Goal: Navigation & Orientation: Find specific page/section

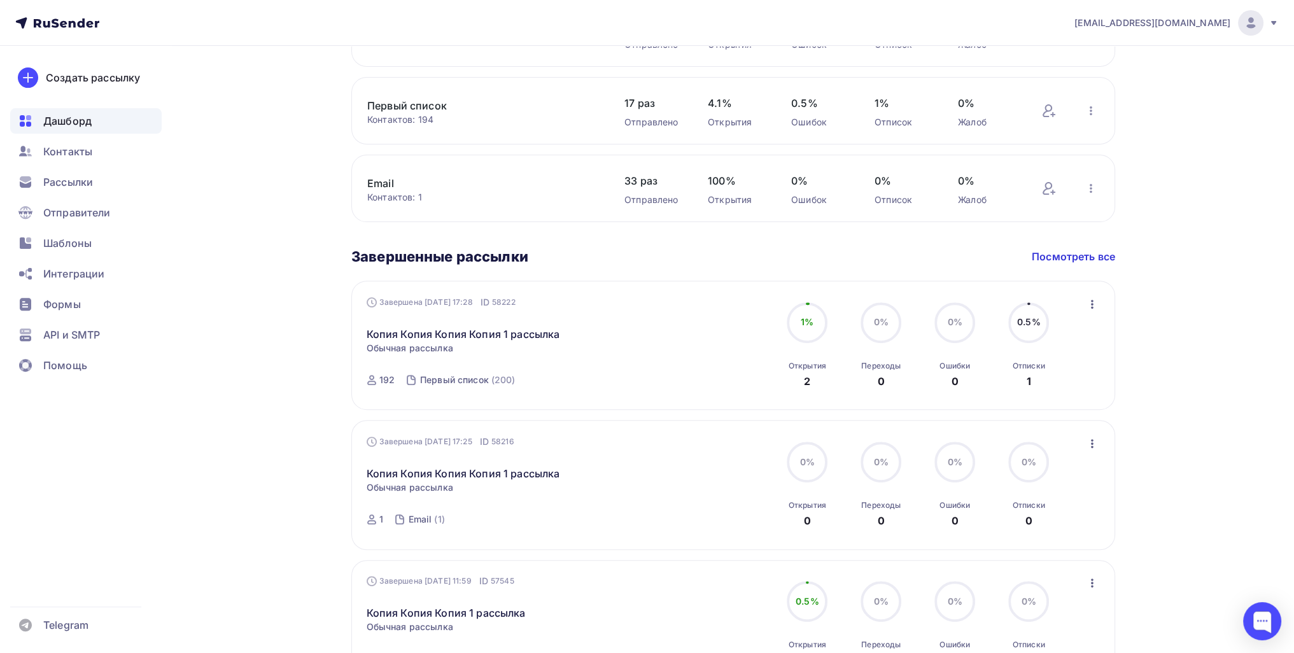
scroll to position [573, 0]
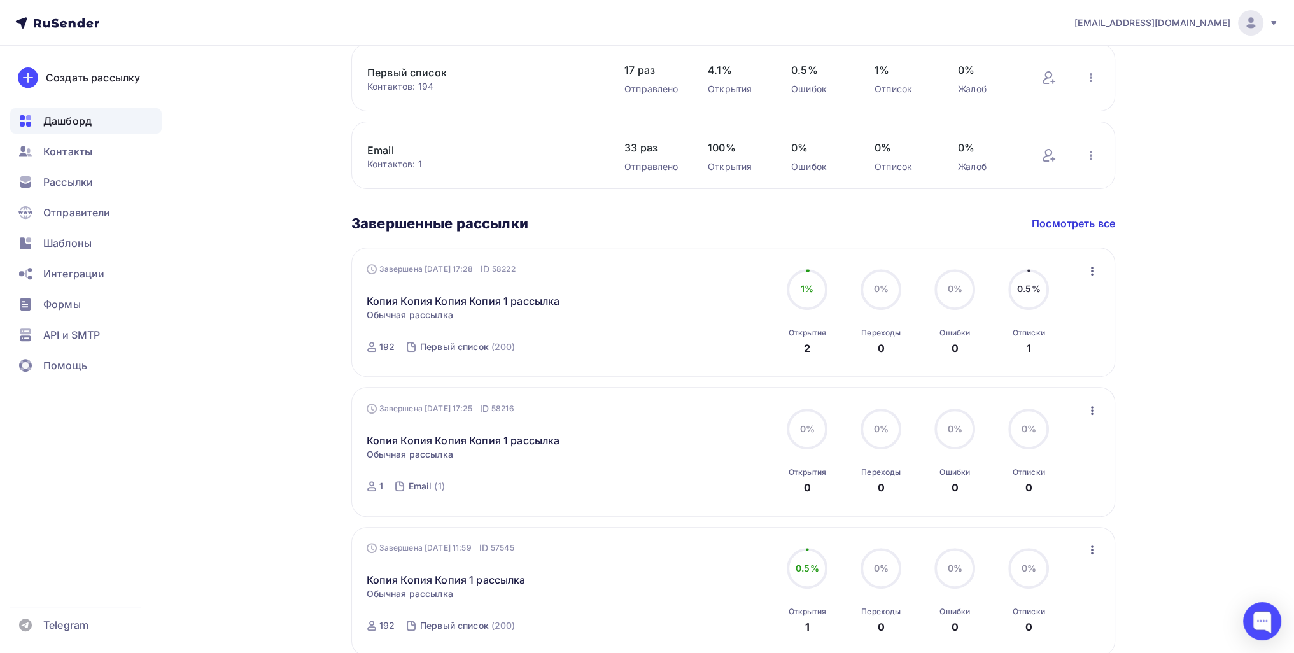
click at [63, 164] on ul "Дашборд Контакты Рассылки Отправители Шаблоны Интеграции Формы API и SMTP Помощь" at bounding box center [85, 246] width 151 height 277
click at [60, 157] on span "Контакты" at bounding box center [67, 151] width 49 height 15
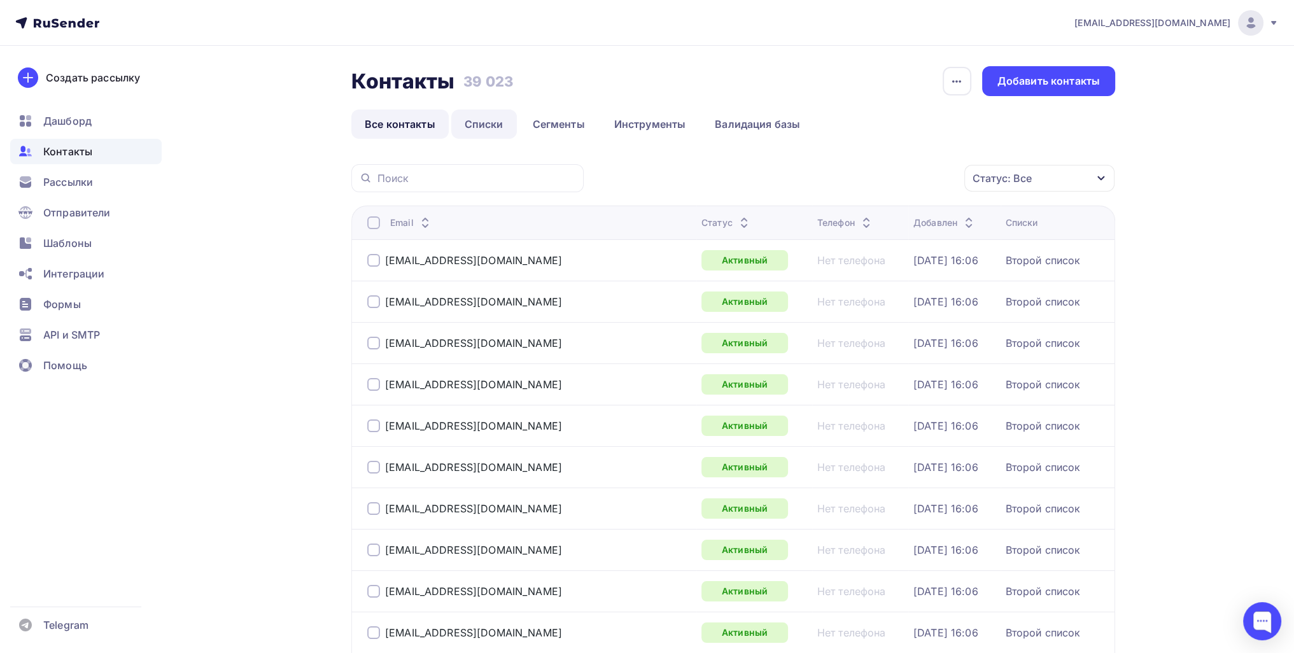
click at [464, 133] on link "Списки" at bounding box center [484, 123] width 66 height 29
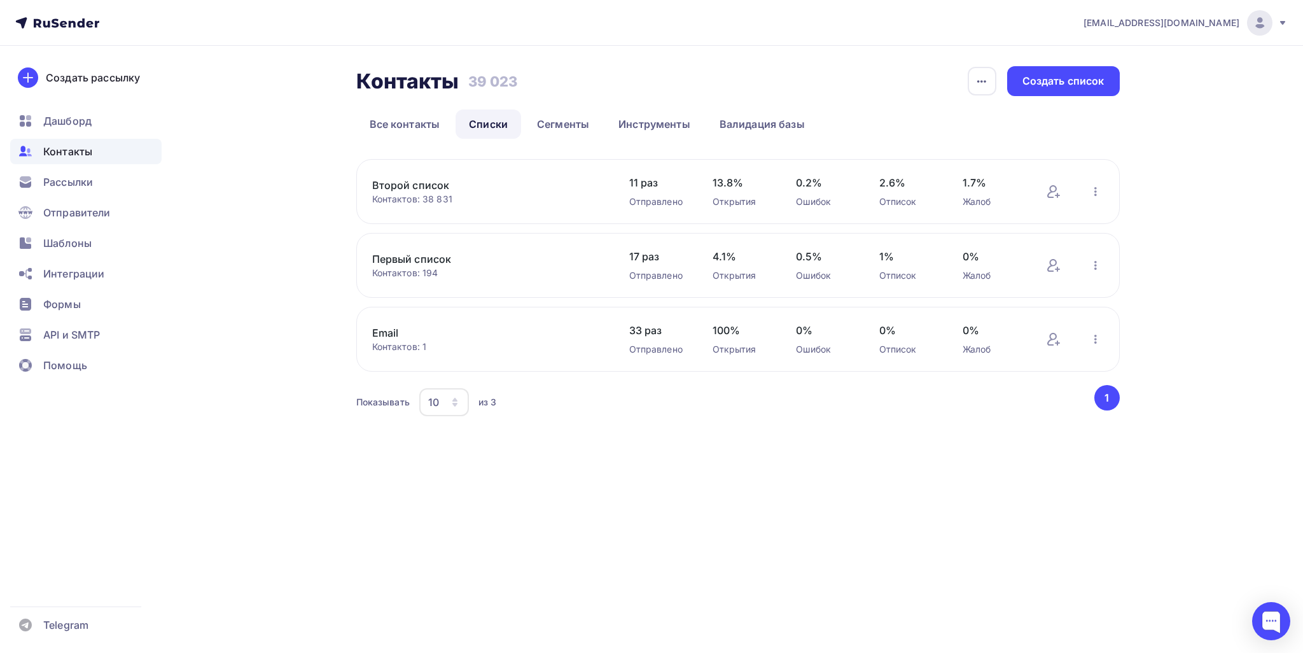
click at [416, 182] on link "Второй список" at bounding box center [480, 185] width 216 height 15
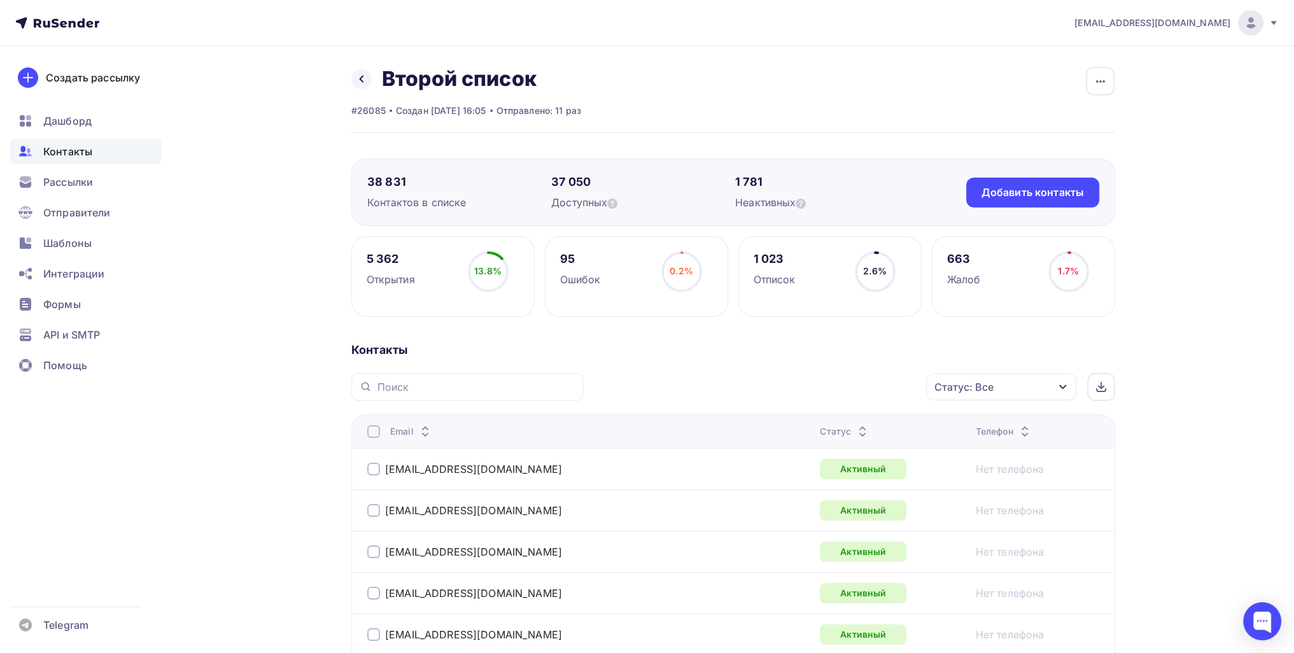
click at [983, 396] on div "Статус: Все" at bounding box center [1001, 387] width 150 height 27
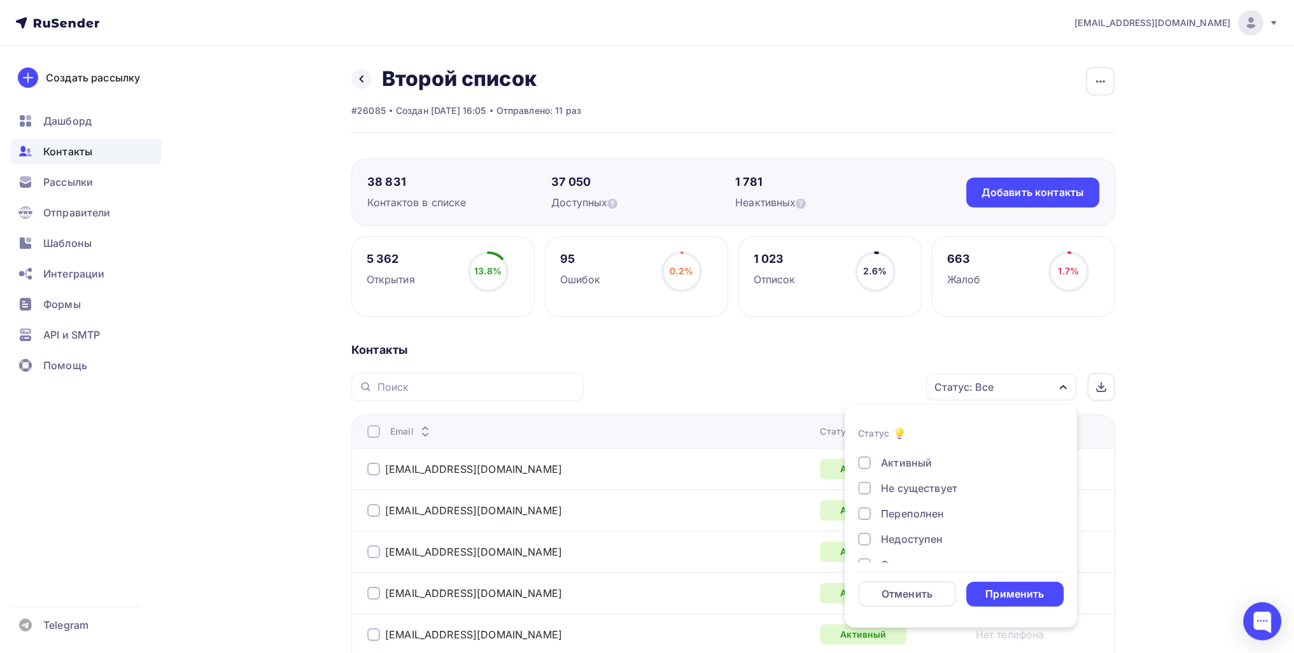
scroll to position [92, 0]
click at [908, 517] on div "Отписан вручную" at bounding box center [927, 519] width 92 height 15
click at [1002, 586] on div "Применить" at bounding box center [1015, 594] width 98 height 25
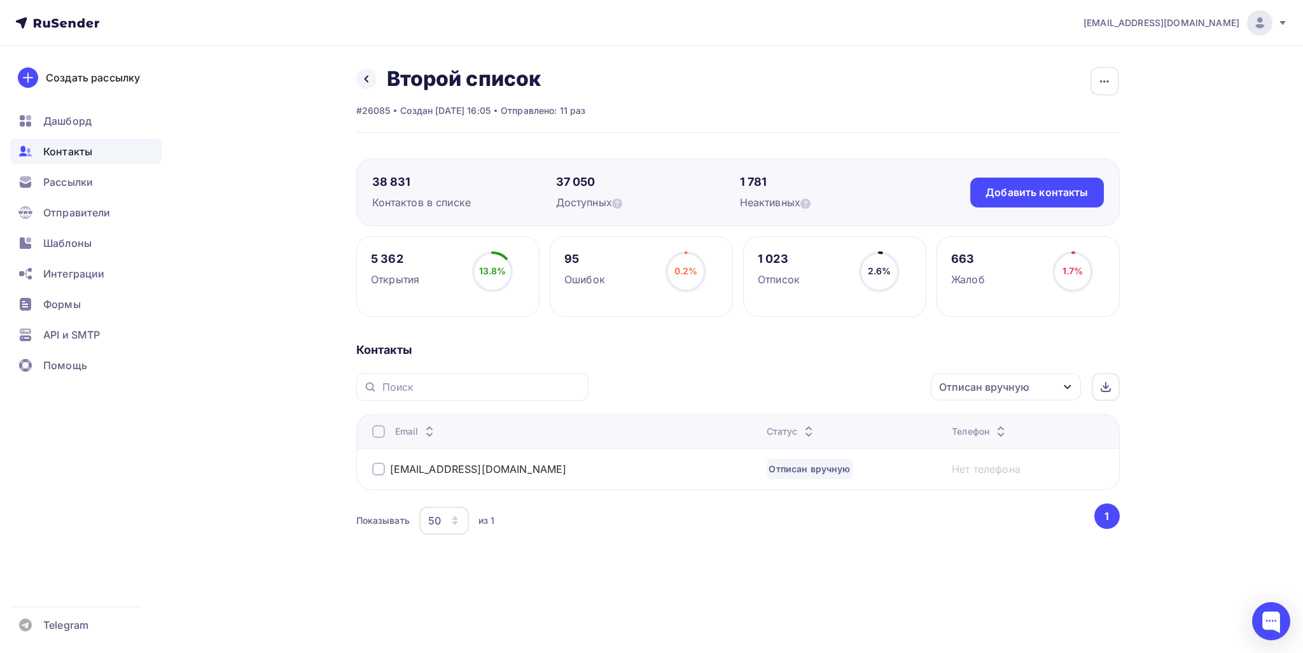
click at [998, 379] on div "Отписан вручную" at bounding box center [984, 386] width 90 height 15
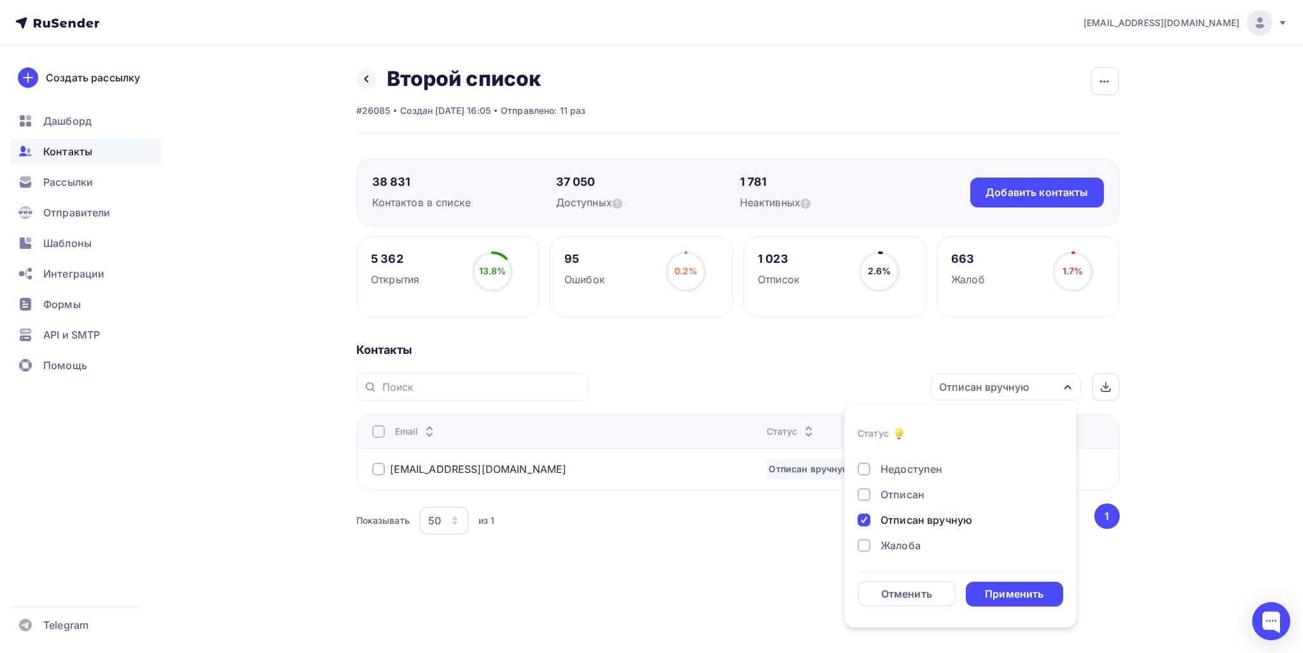
click at [908, 517] on div "Отписан вручную" at bounding box center [927, 519] width 92 height 15
click at [903, 539] on div "Жалоба" at bounding box center [901, 545] width 40 height 15
click at [990, 575] on form "Статус Новый Активный Не существует Переполнен Недоступен Отписан Отписан вручн…" at bounding box center [961, 516] width 206 height 181
click at [992, 585] on div "Применить" at bounding box center [1015, 594] width 98 height 25
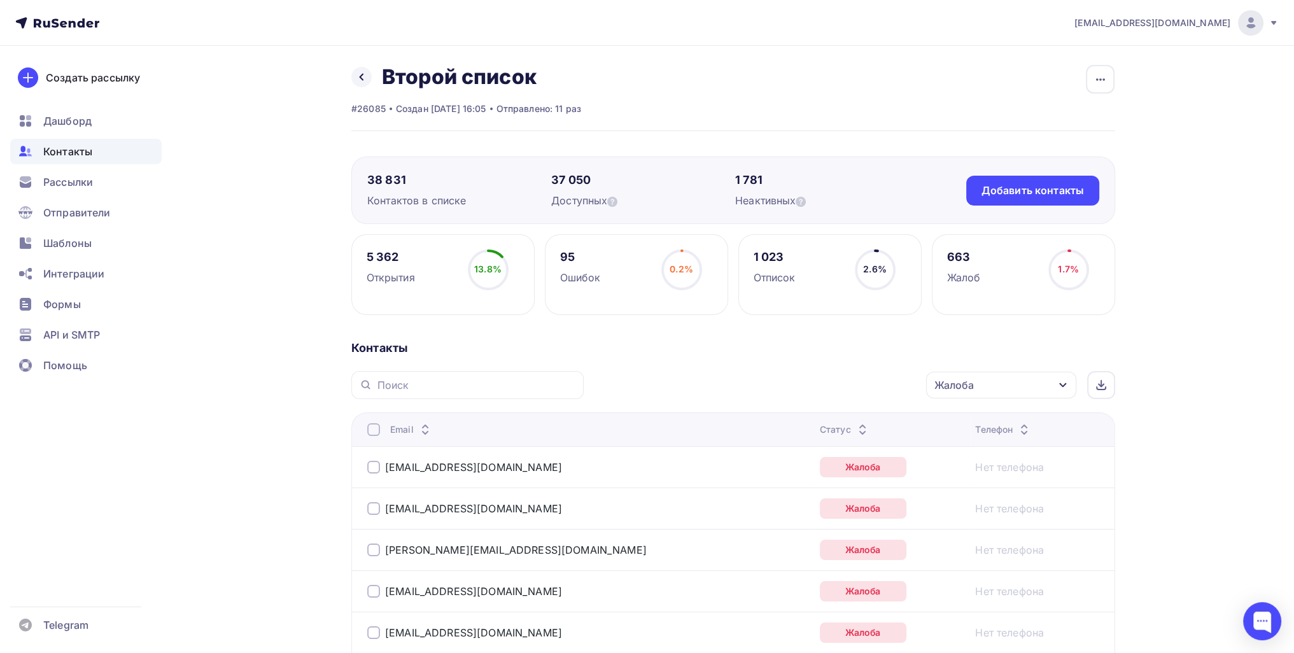
scroll to position [0, 0]
click at [359, 75] on icon at bounding box center [361, 79] width 10 height 10
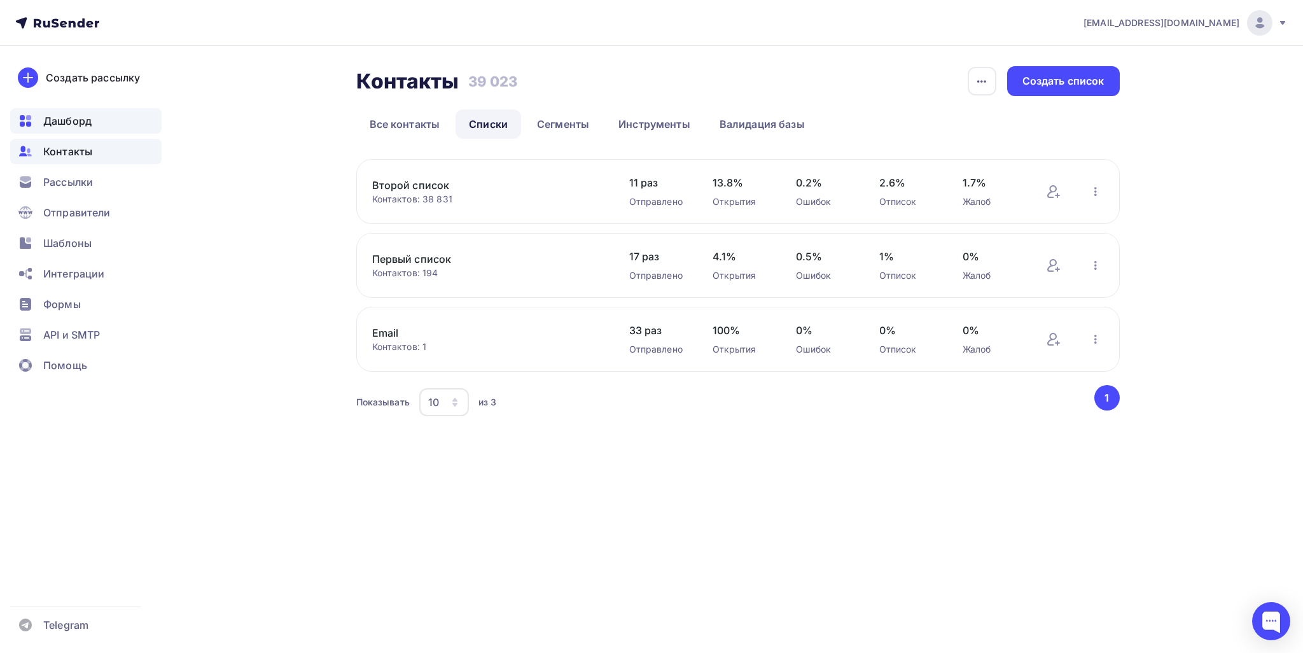
click at [79, 118] on span "Дашборд" at bounding box center [67, 120] width 48 height 15
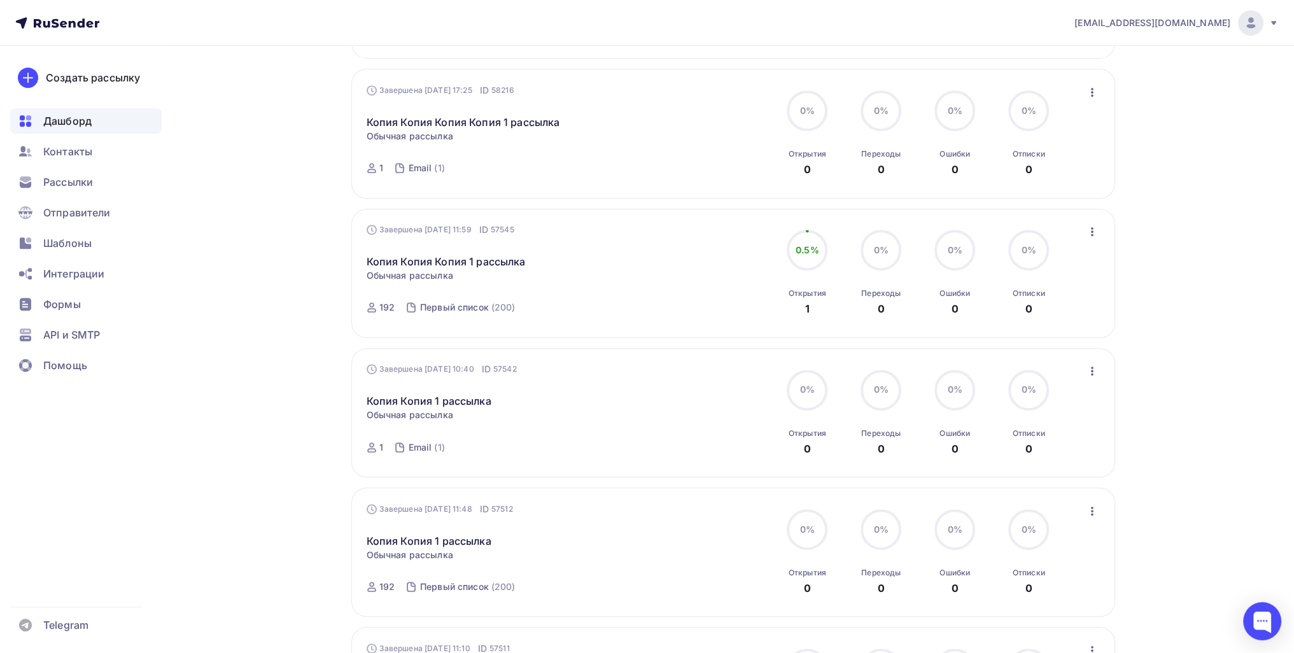
scroll to position [636, 0]
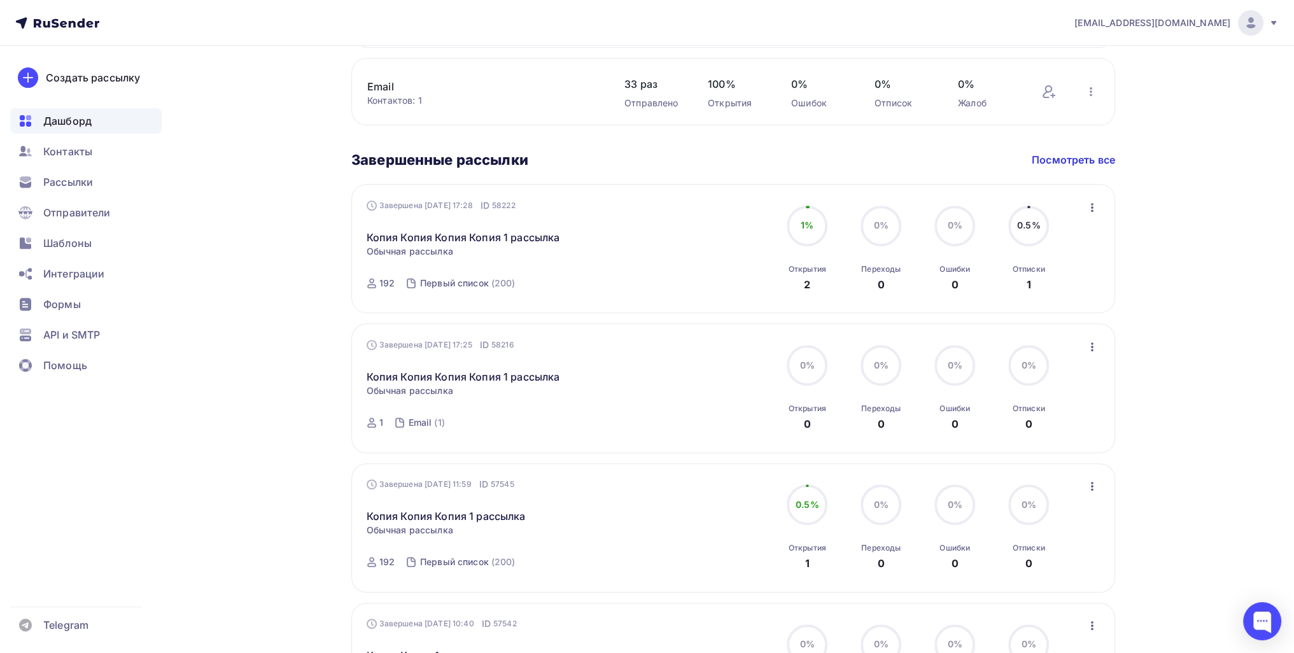
click at [1087, 209] on icon "button" at bounding box center [1091, 207] width 15 height 15
click at [1207, 300] on div "[EMAIL_ADDRESS][DOMAIN_NAME] Аккаунт Тарифы Выйти Создать рассылку [GEOGRAPHIC_…" at bounding box center [647, 218] width 1294 height 1709
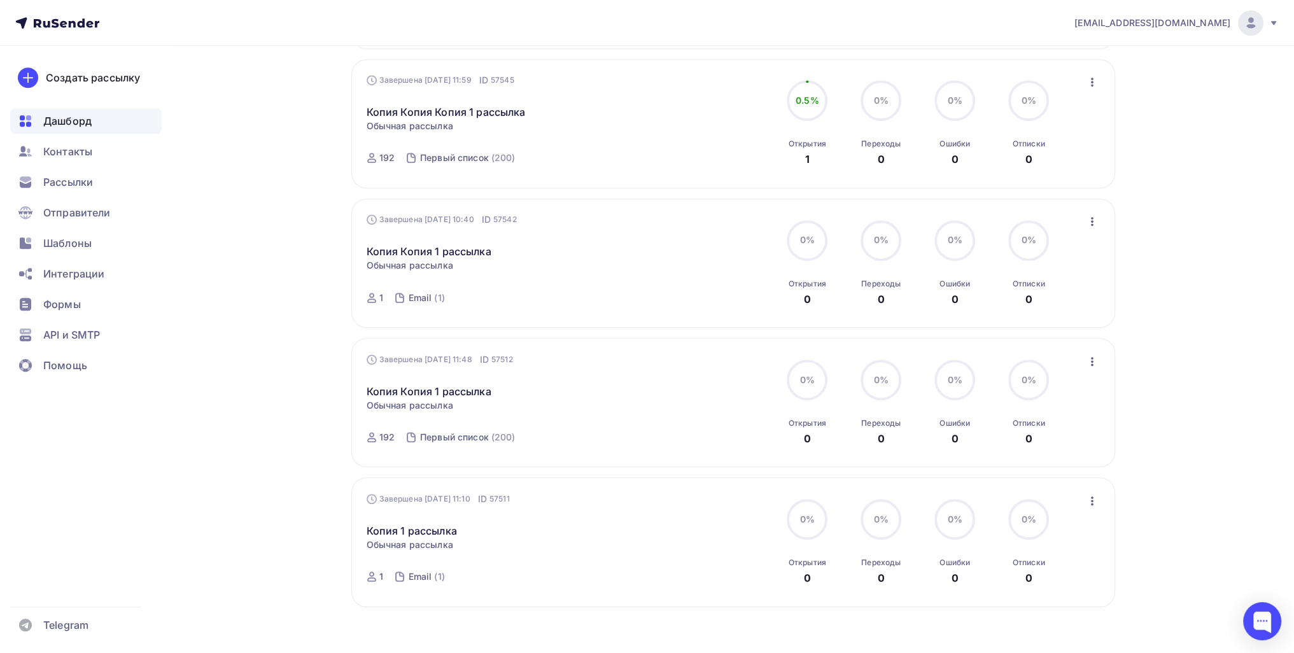
scroll to position [1053, 0]
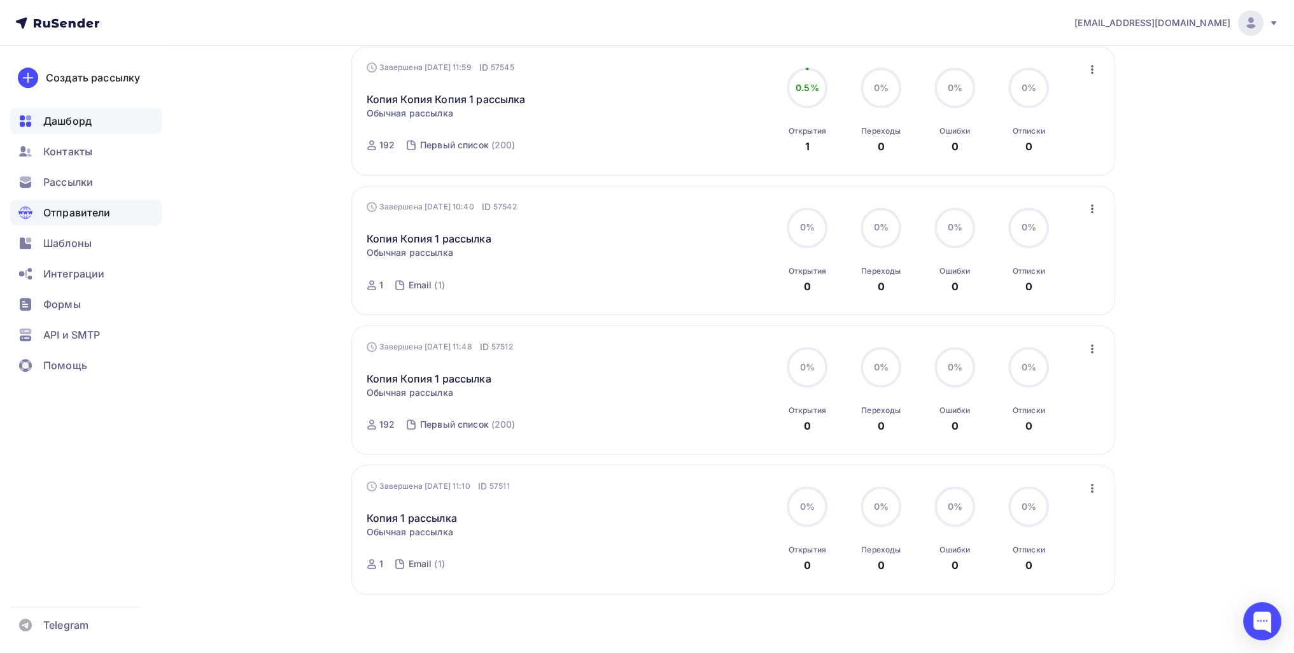
click at [108, 207] on span "Отправители" at bounding box center [76, 212] width 67 height 15
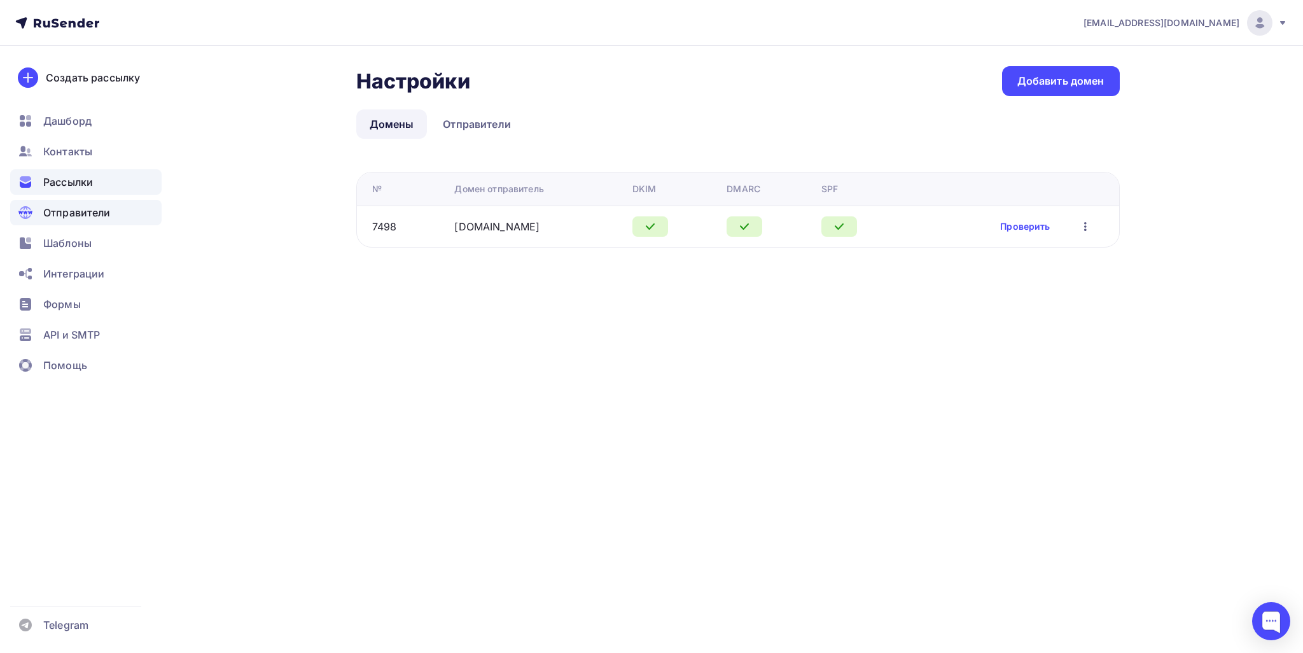
click at [75, 186] on span "Рассылки" at bounding box center [68, 181] width 50 height 15
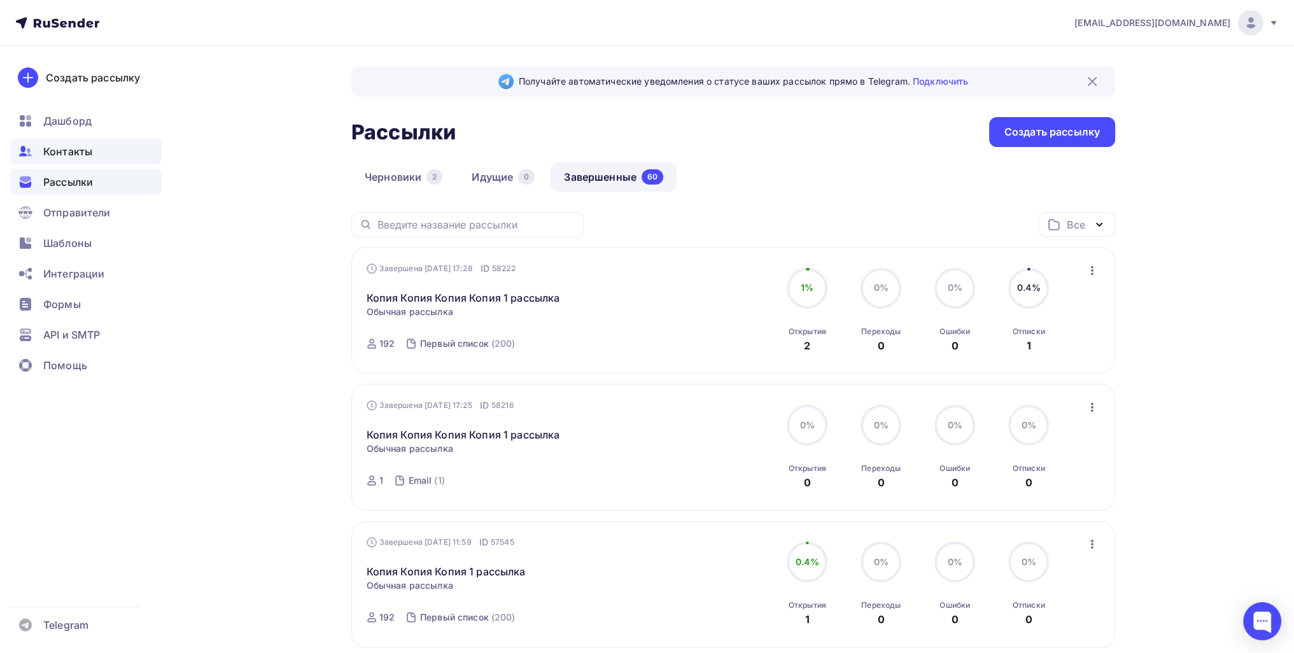
click at [68, 158] on span "Контакты" at bounding box center [67, 151] width 49 height 15
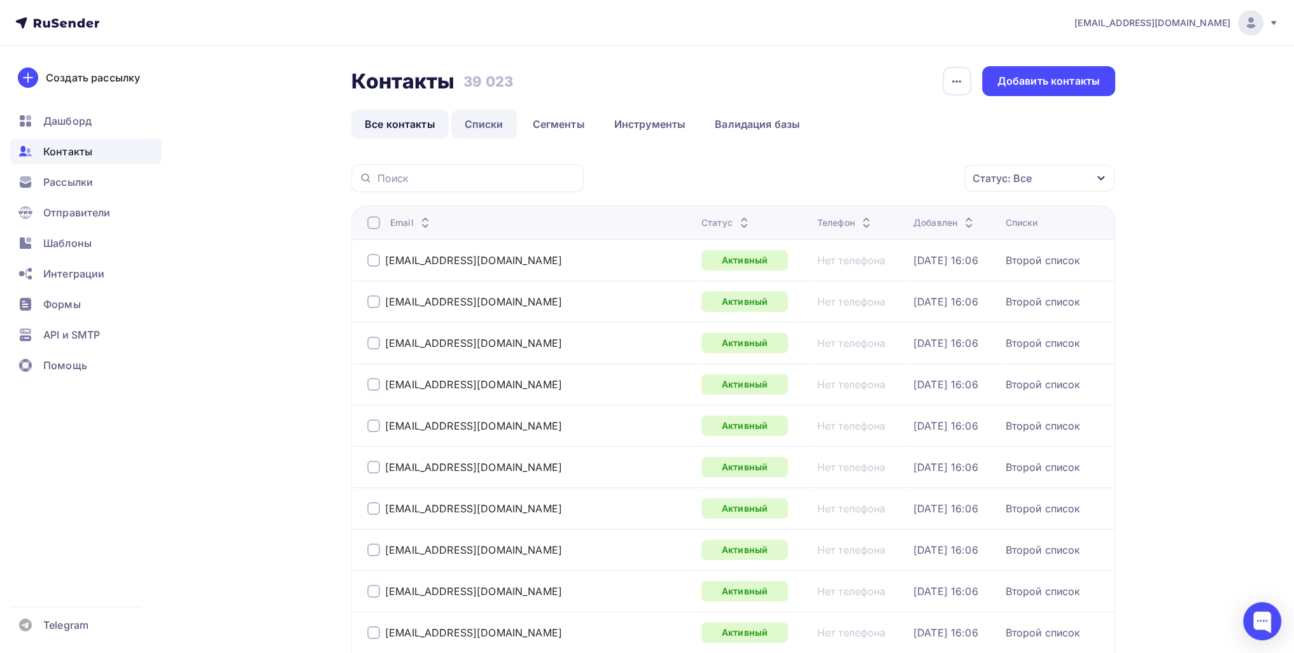
click at [491, 127] on link "Списки" at bounding box center [484, 123] width 66 height 29
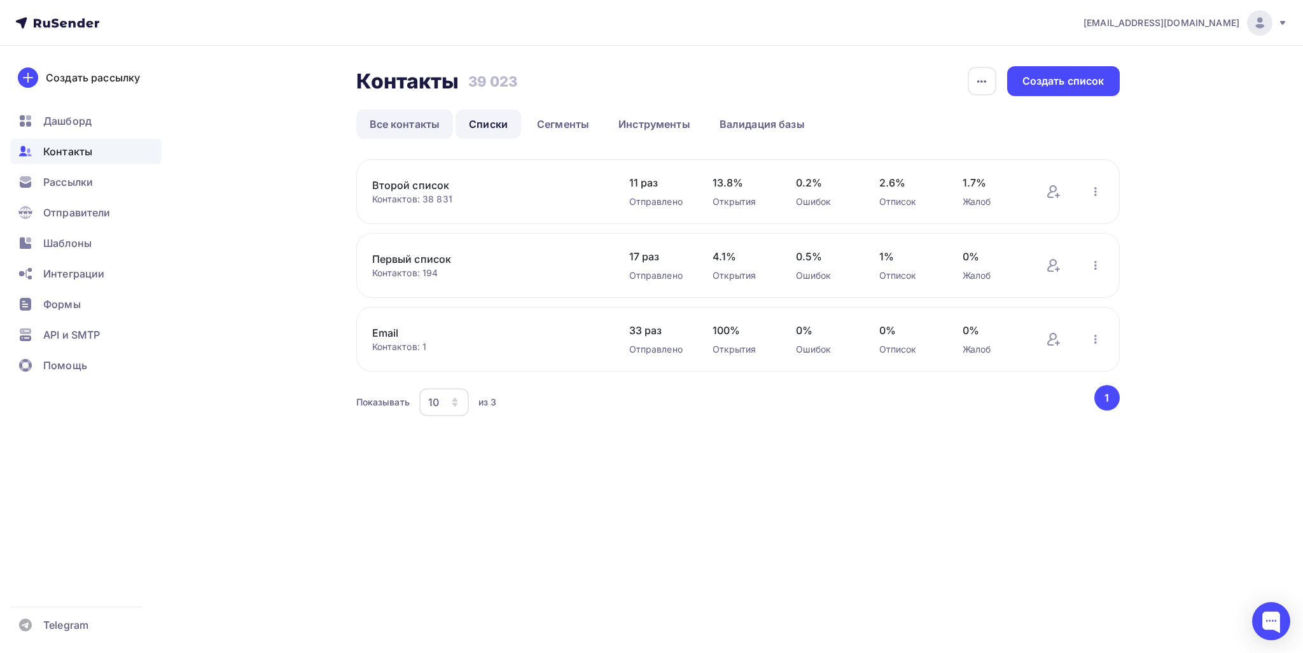
click at [409, 130] on link "Все контакты" at bounding box center [404, 123] width 97 height 29
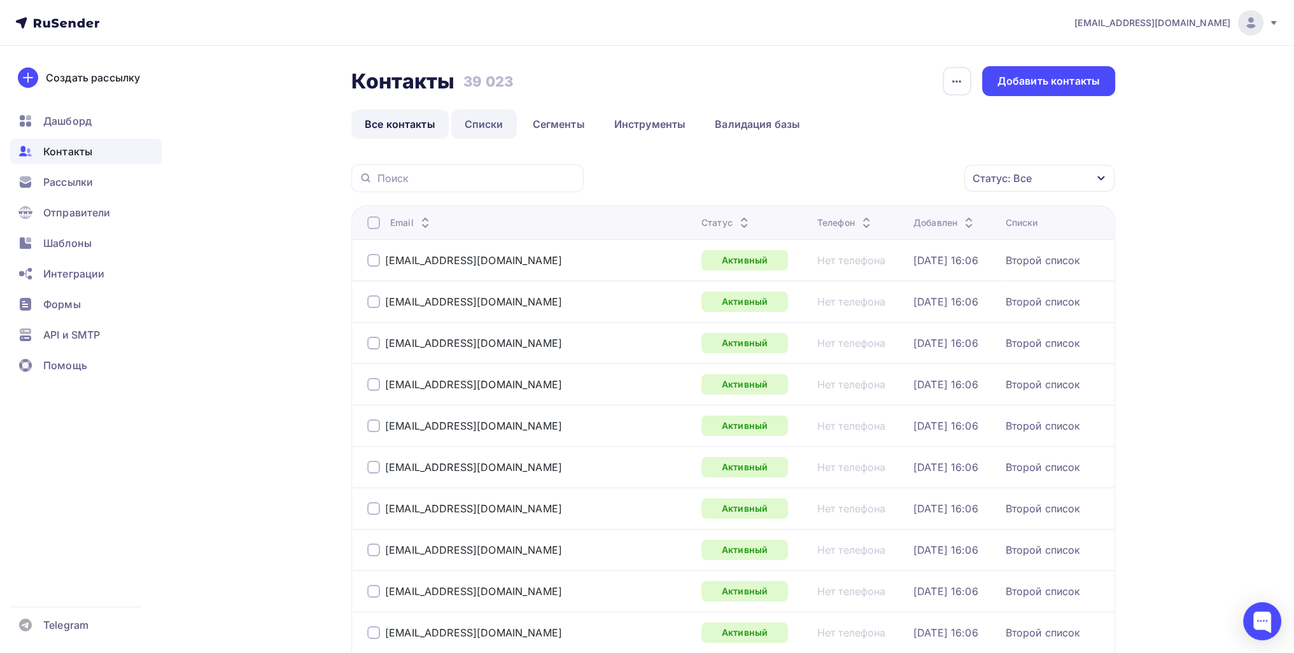
click at [477, 119] on link "Списки" at bounding box center [484, 123] width 66 height 29
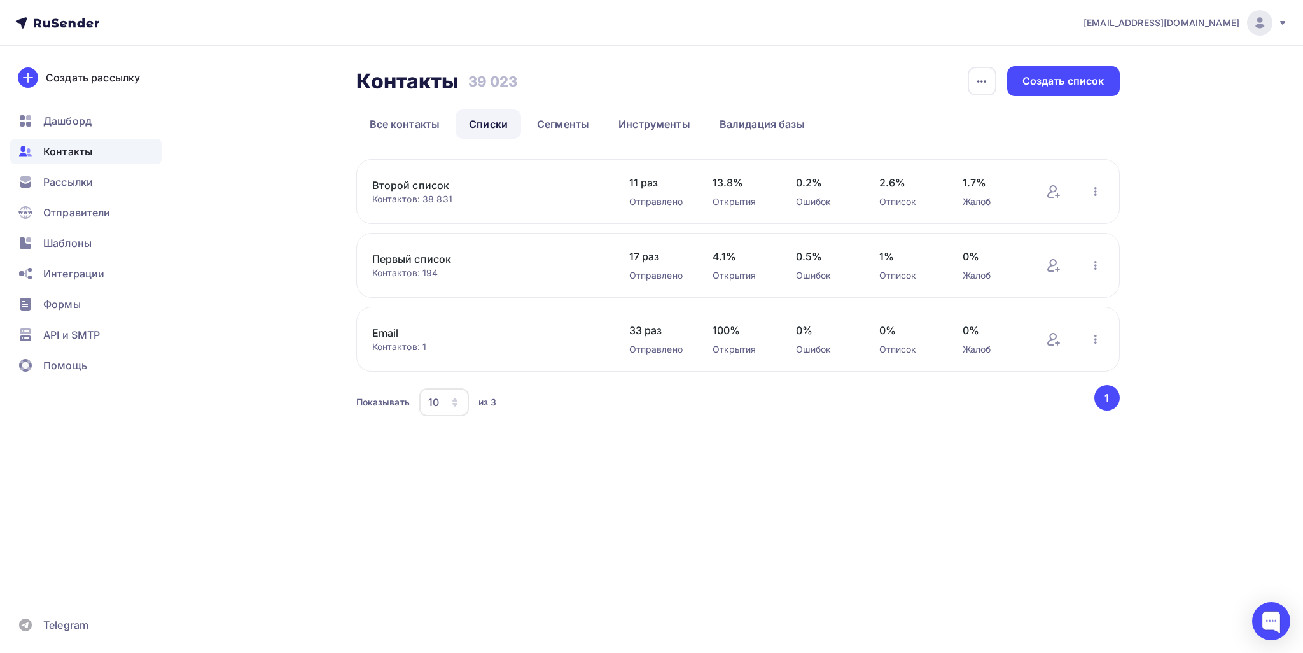
click at [389, 184] on link "Второй список" at bounding box center [480, 185] width 216 height 15
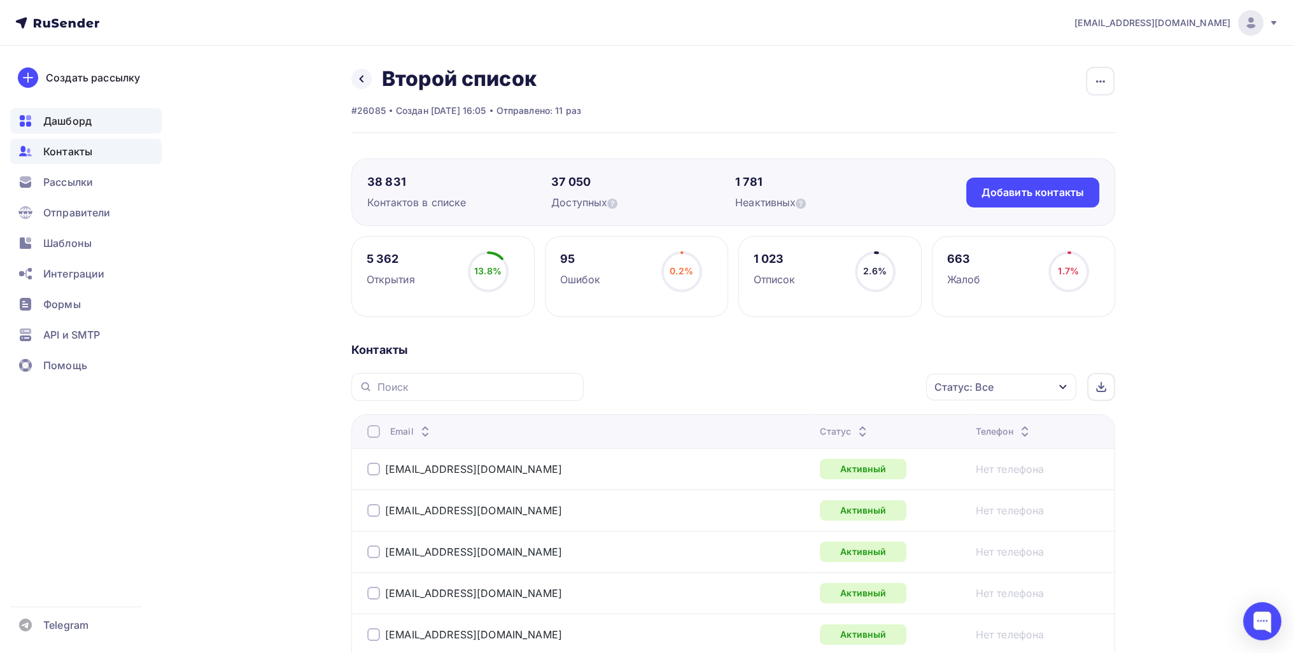
click at [110, 125] on div "Дашборд" at bounding box center [85, 120] width 151 height 25
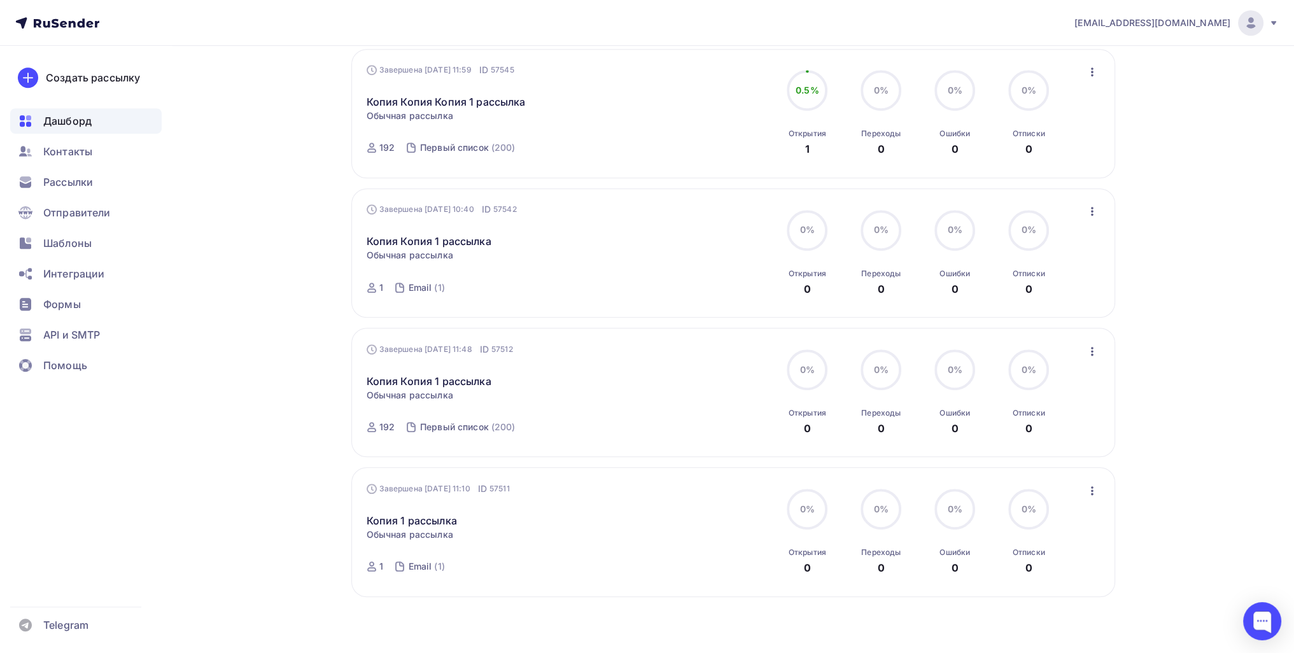
scroll to position [1053, 0]
click at [91, 179] on span "Рассылки" at bounding box center [68, 181] width 50 height 15
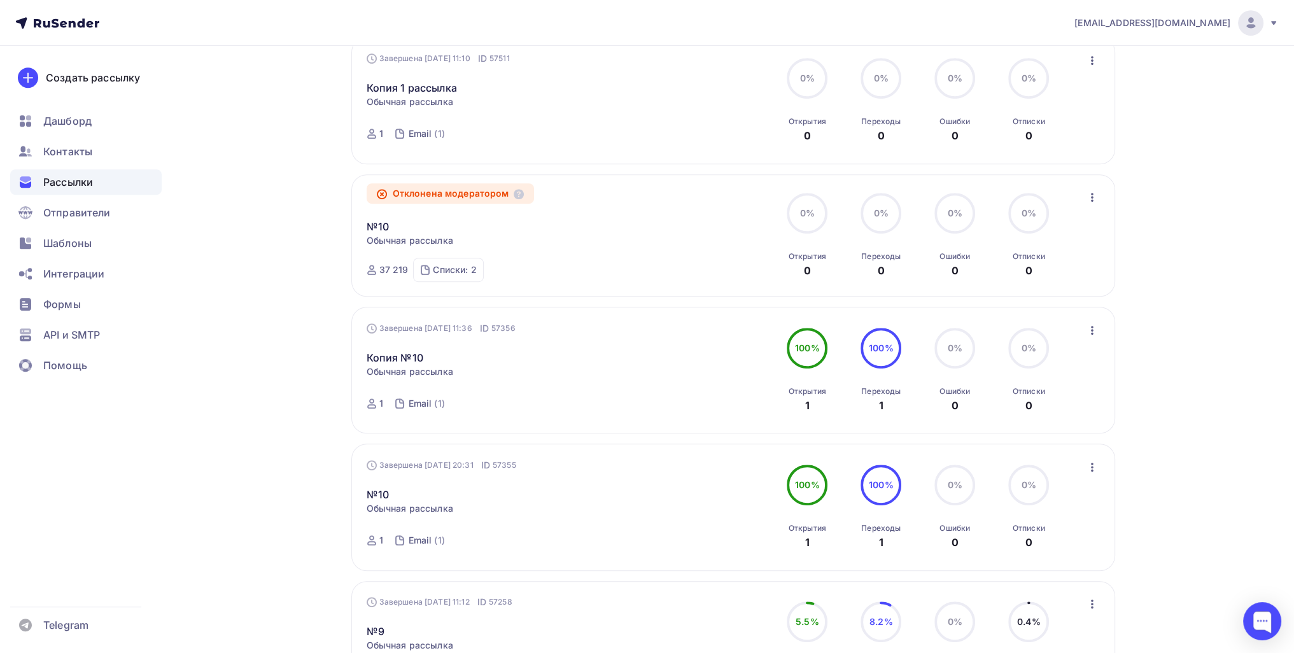
scroll to position [827, 0]
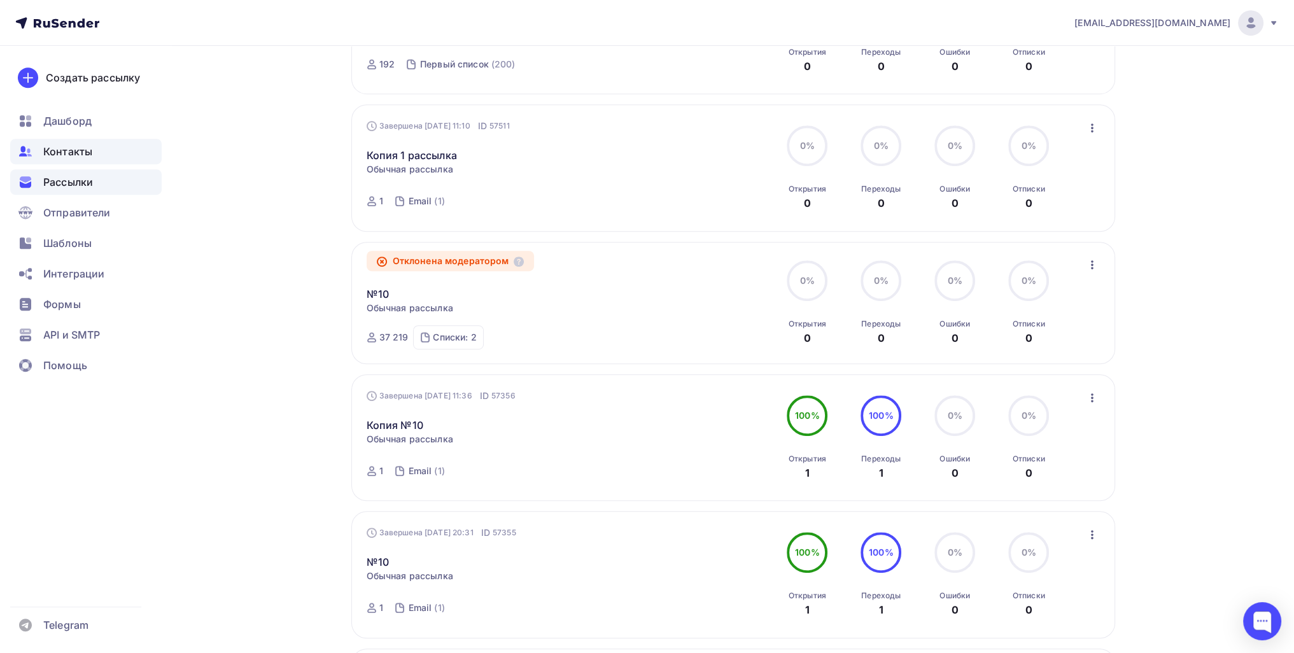
click at [108, 153] on div "Контакты" at bounding box center [85, 151] width 151 height 25
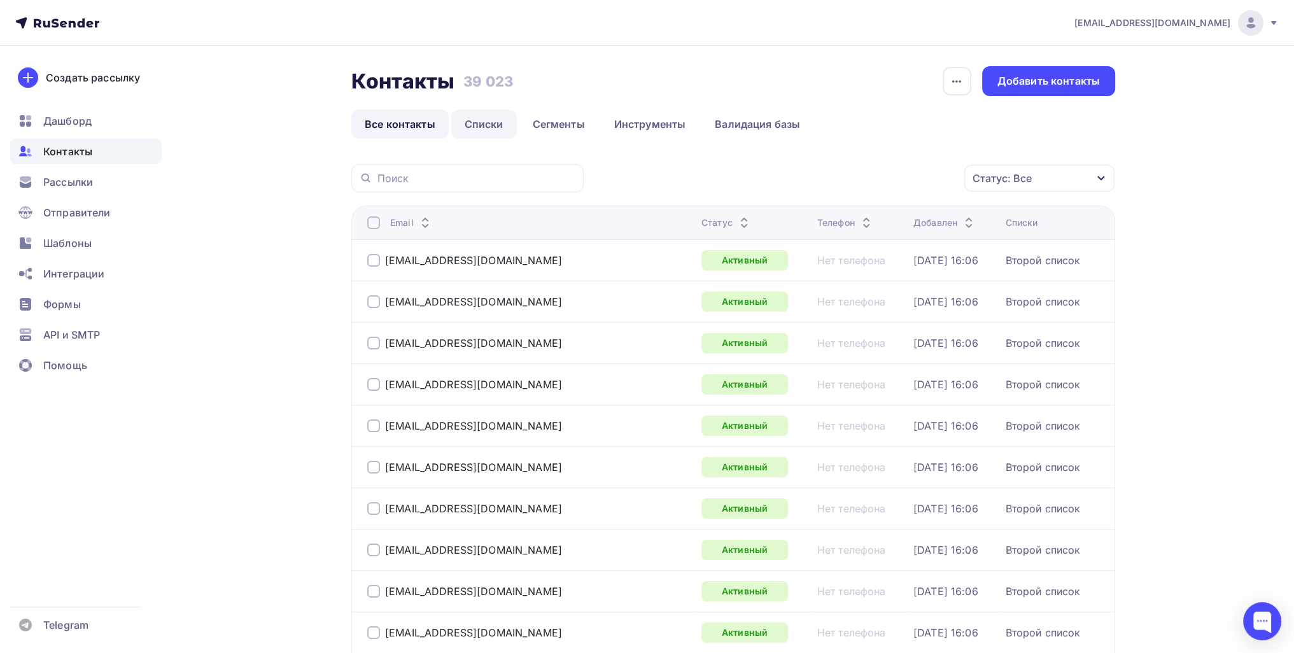
click at [487, 123] on link "Списки" at bounding box center [484, 123] width 66 height 29
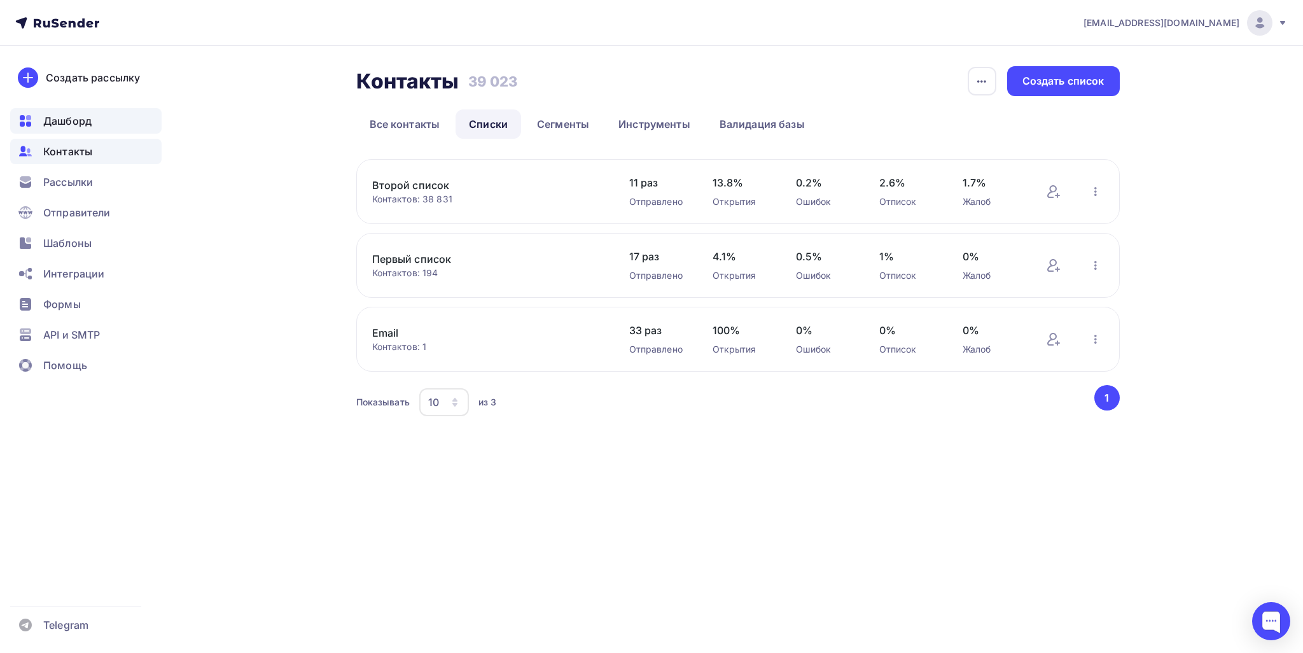
click at [92, 111] on div "Дашборд" at bounding box center [85, 120] width 151 height 25
